Goal: Entertainment & Leisure: Consume media (video, audio)

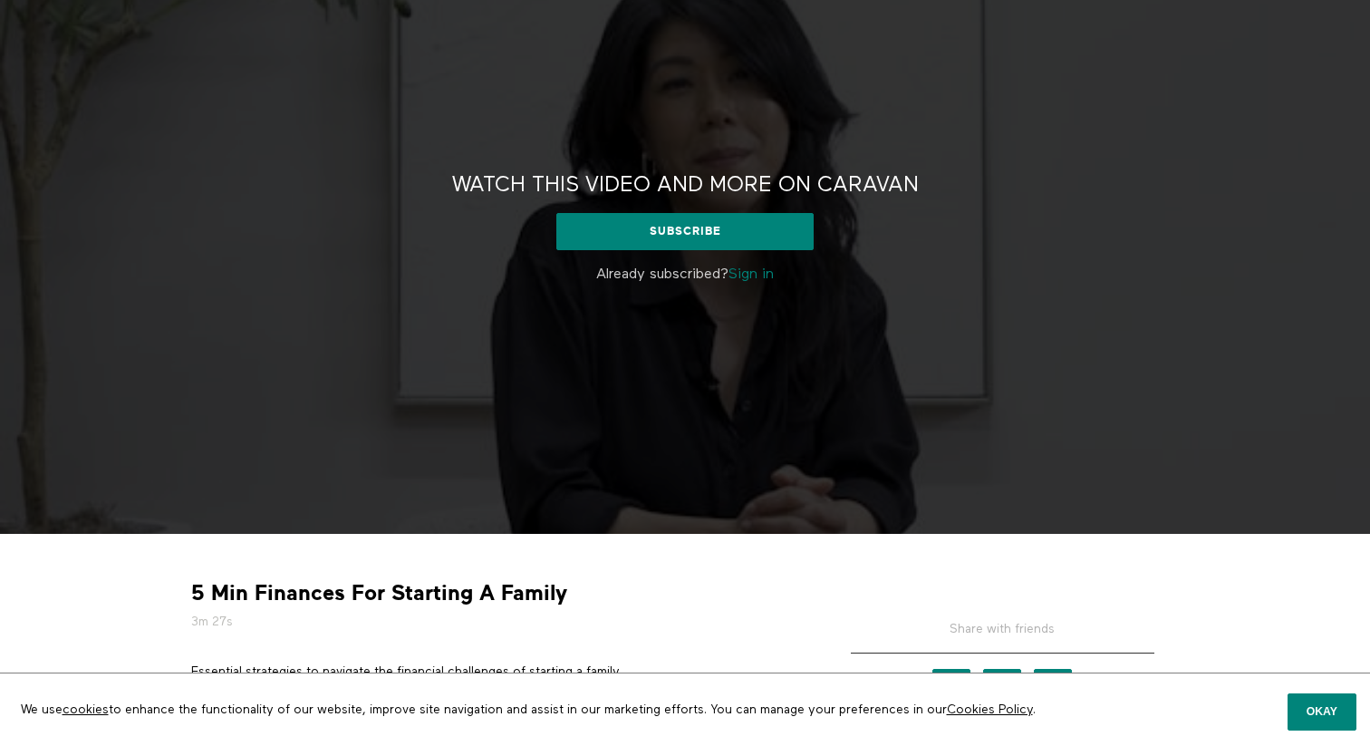
scroll to position [349, 0]
